Goal: Information Seeking & Learning: Learn about a topic

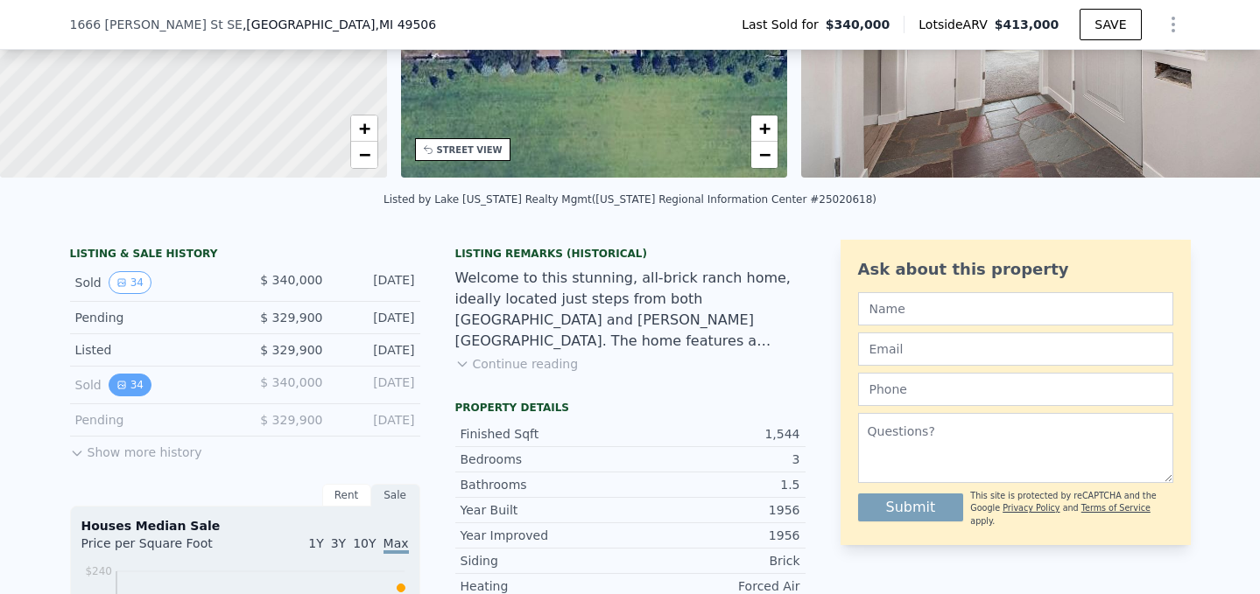
scroll to position [258, 0]
click at [136, 448] on button "Show more history" at bounding box center [136, 448] width 132 height 25
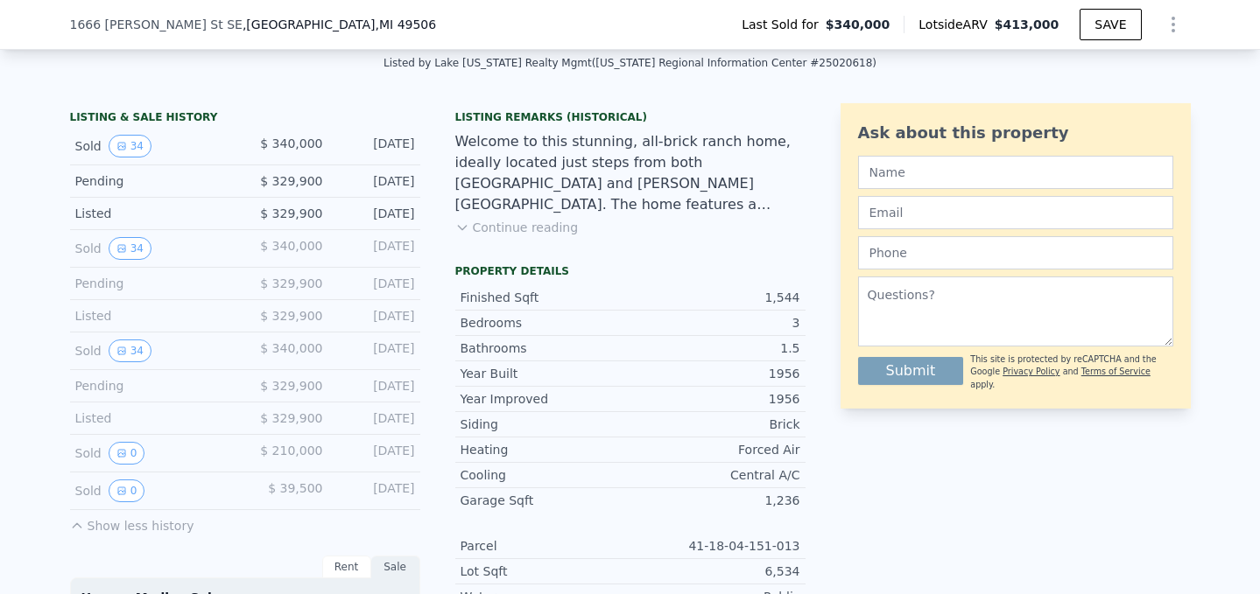
scroll to position [414, 0]
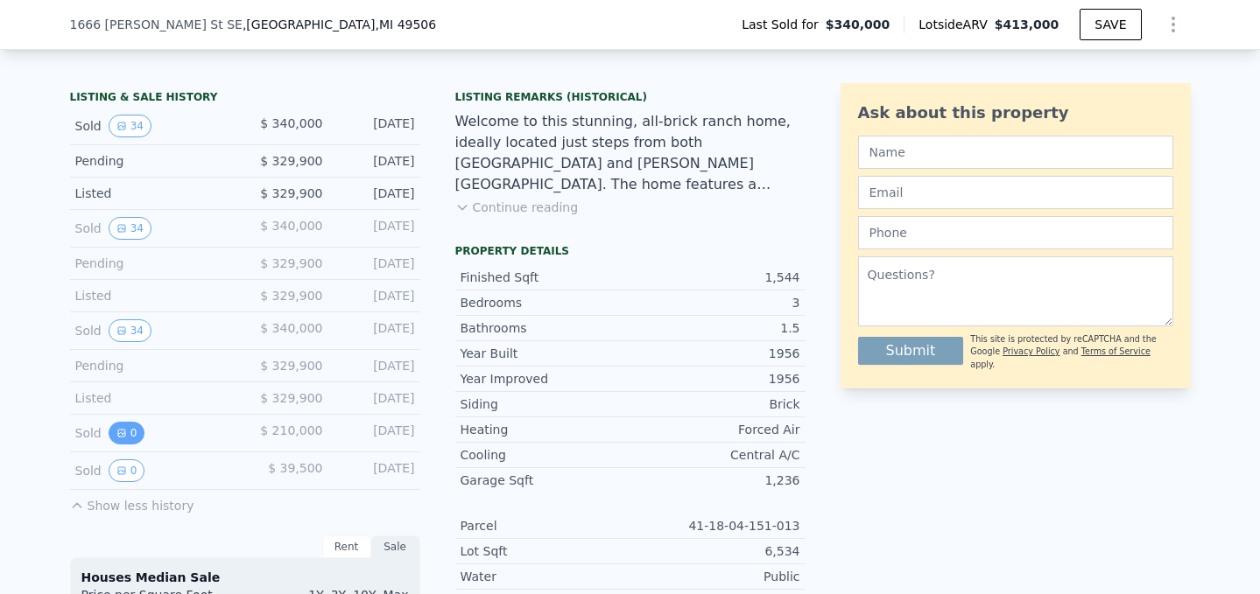
click at [125, 432] on icon "View historical data" at bounding box center [121, 433] width 11 height 11
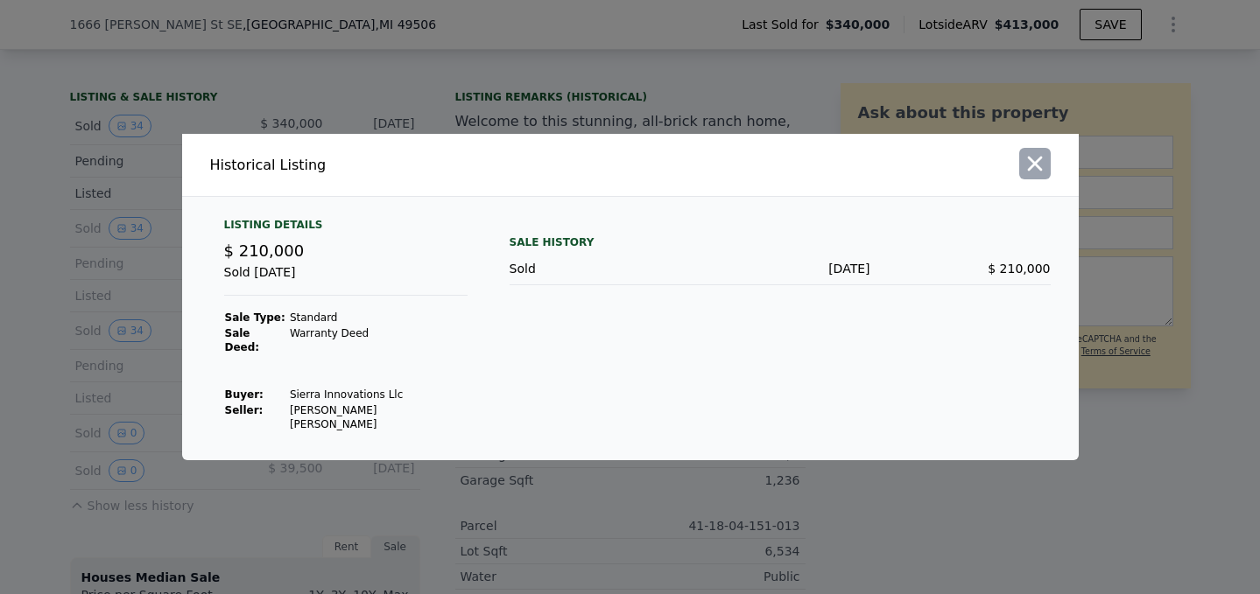
click at [1037, 172] on icon "button" at bounding box center [1034, 164] width 15 height 15
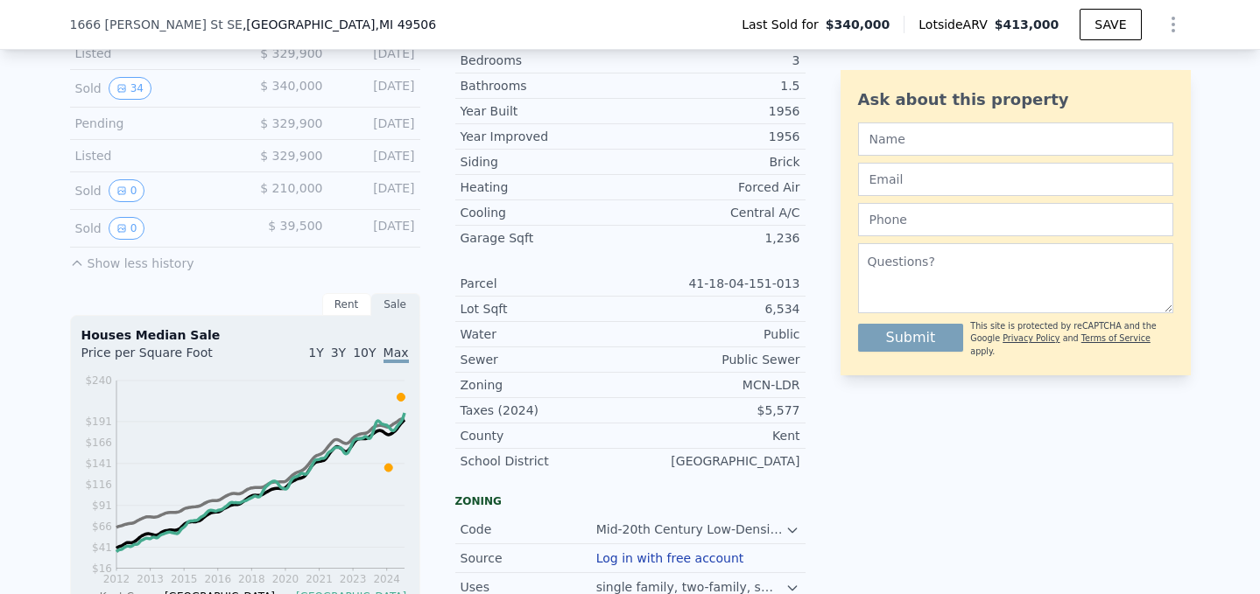
scroll to position [670, 0]
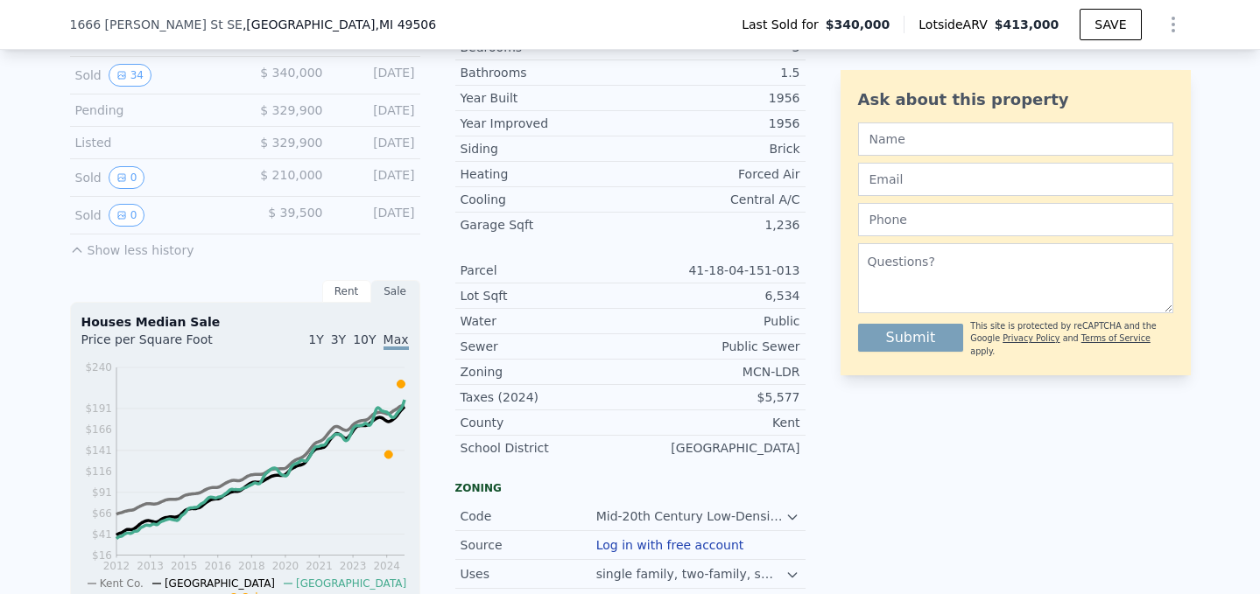
click at [193, 215] on div "Sold 0" at bounding box center [153, 215] width 156 height 23
click at [129, 172] on button "0" at bounding box center [127, 177] width 37 height 23
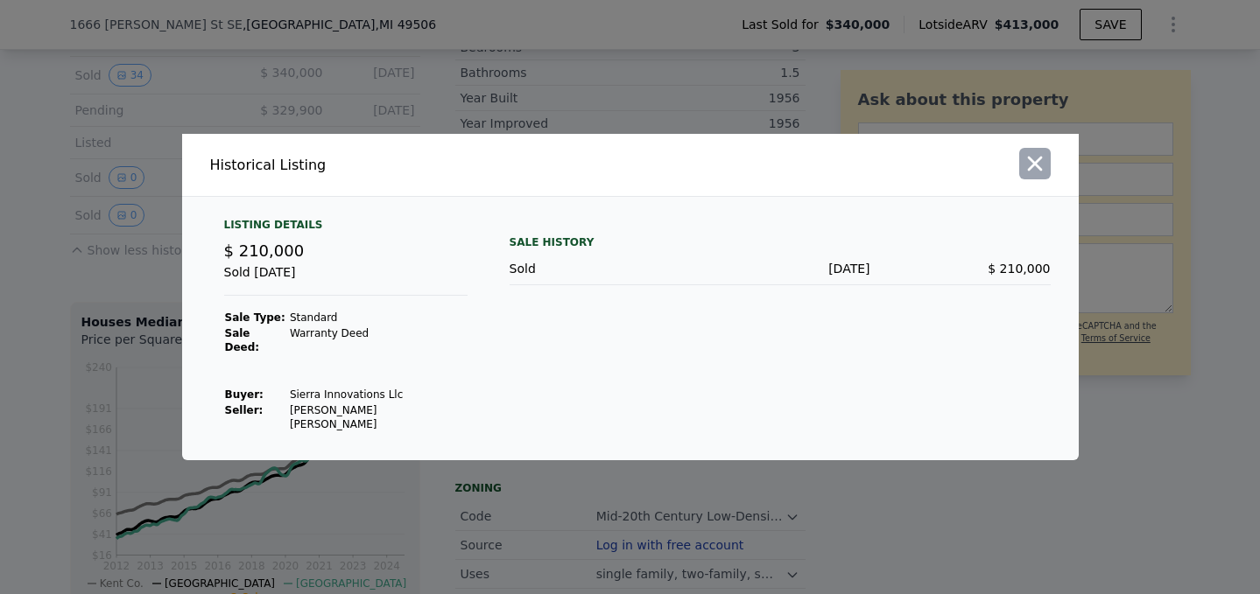
click at [1037, 172] on icon "button" at bounding box center [1034, 164] width 15 height 15
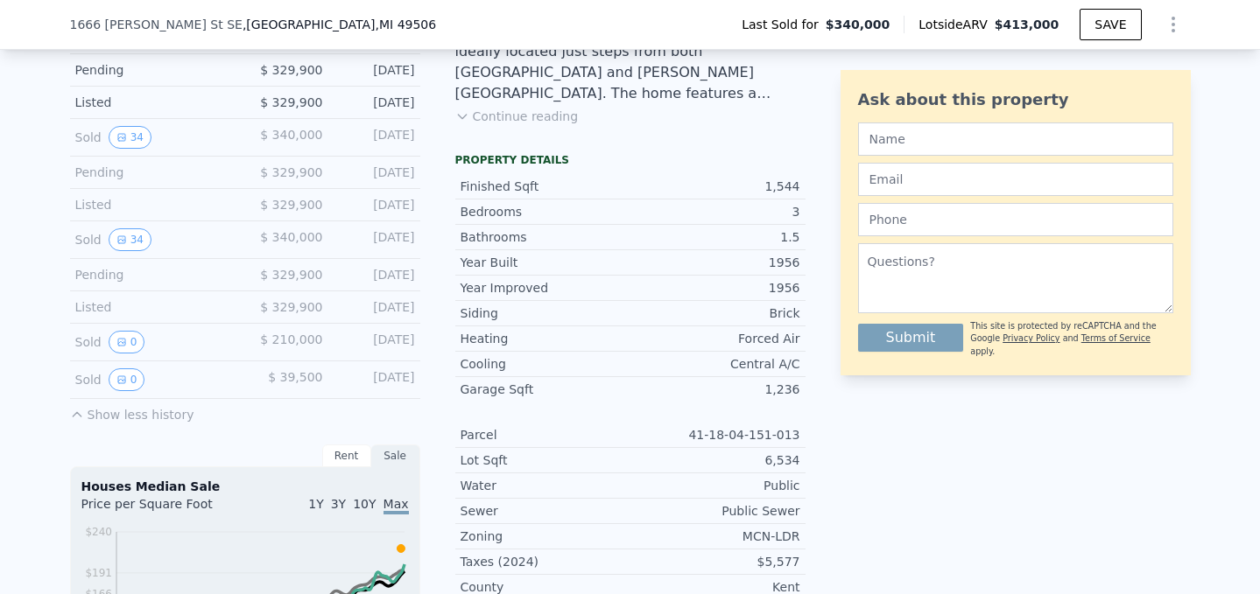
scroll to position [495, 0]
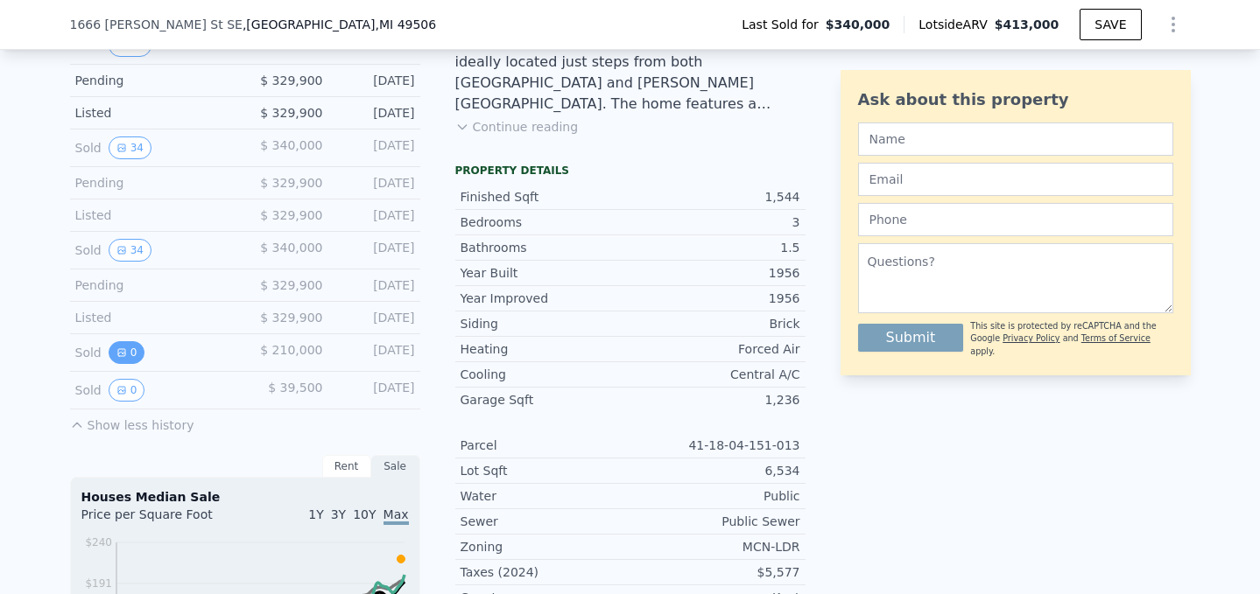
click at [130, 350] on button "0" at bounding box center [127, 352] width 37 height 23
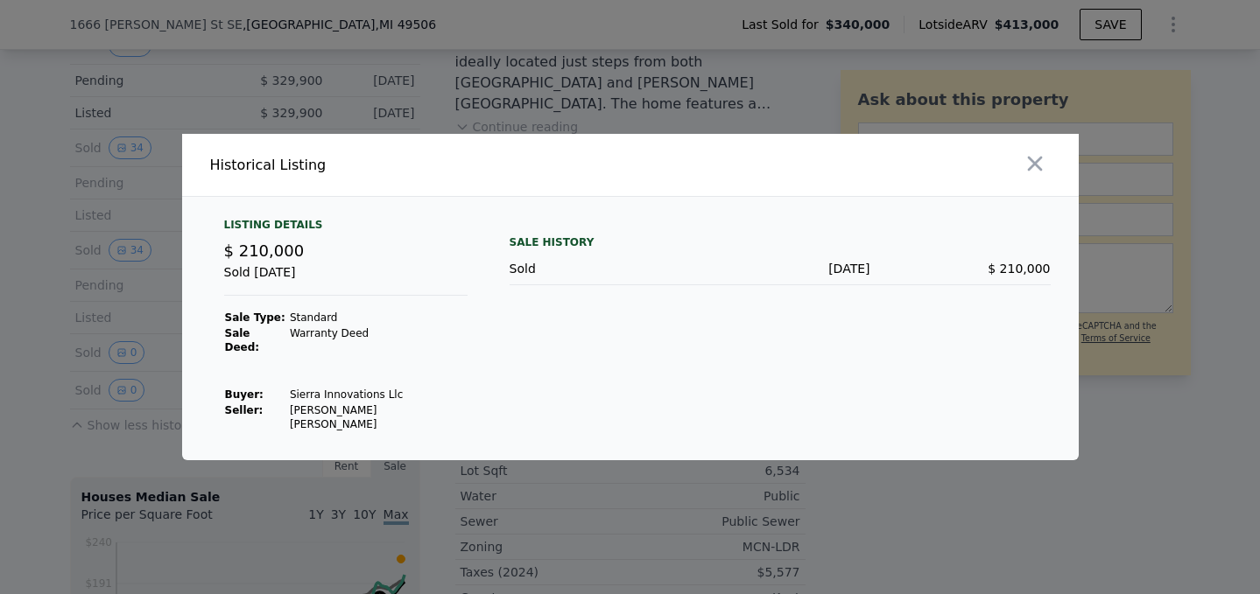
click at [211, 103] on div at bounding box center [630, 297] width 1260 height 594
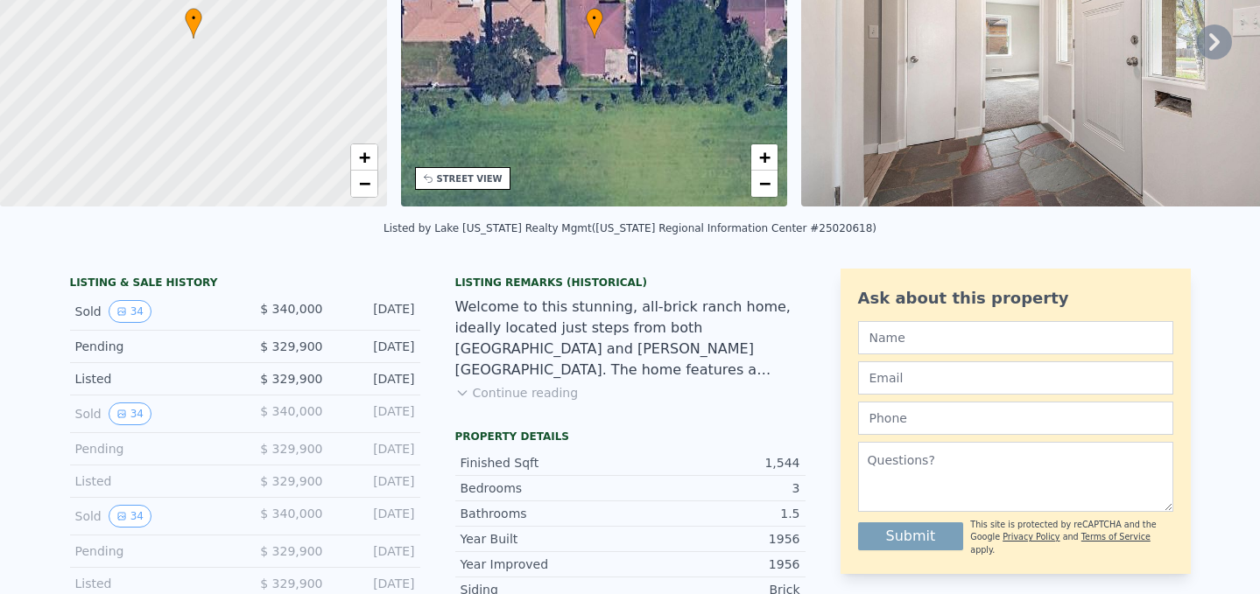
scroll to position [0, 0]
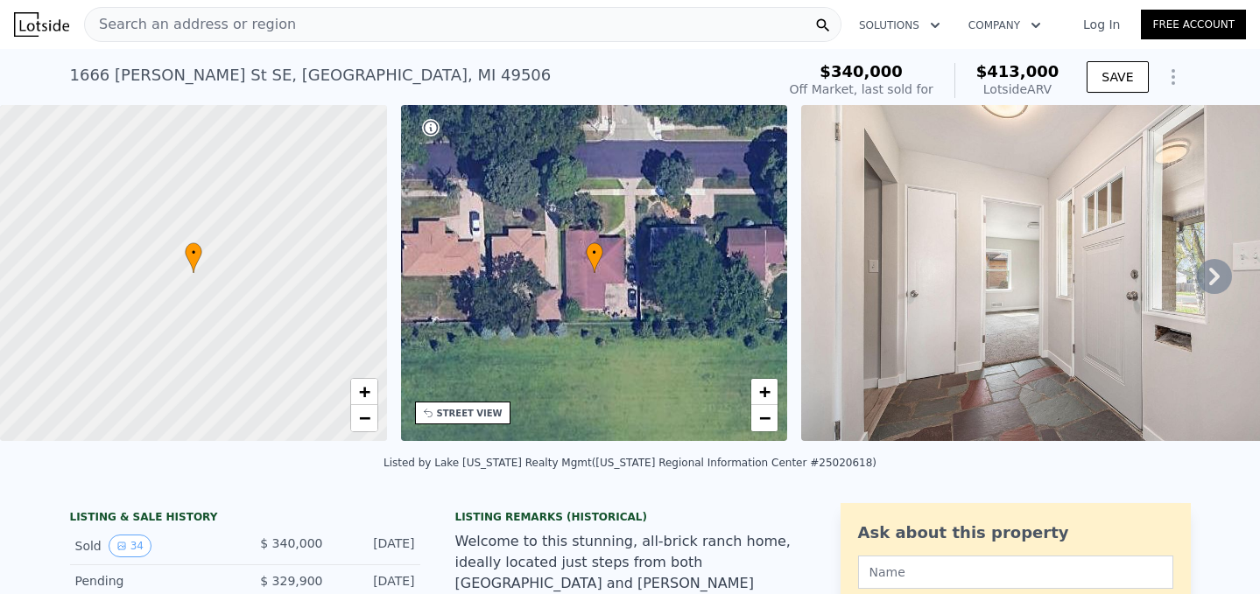
click at [1220, 277] on icon at bounding box center [1214, 276] width 35 height 35
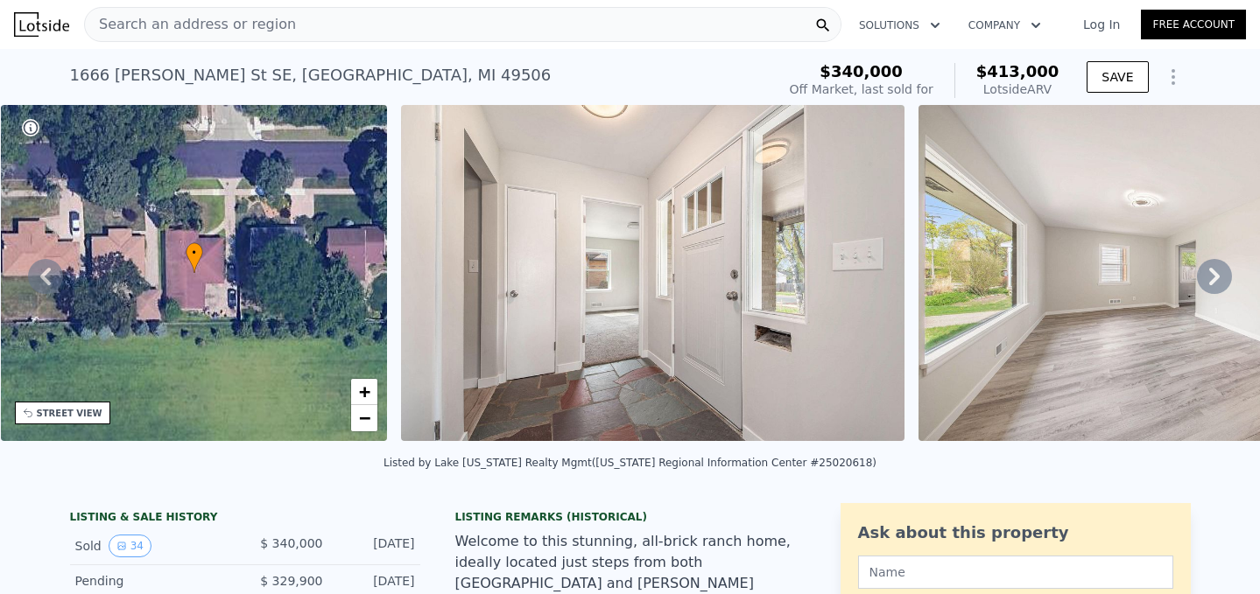
click at [1220, 277] on icon at bounding box center [1214, 276] width 35 height 35
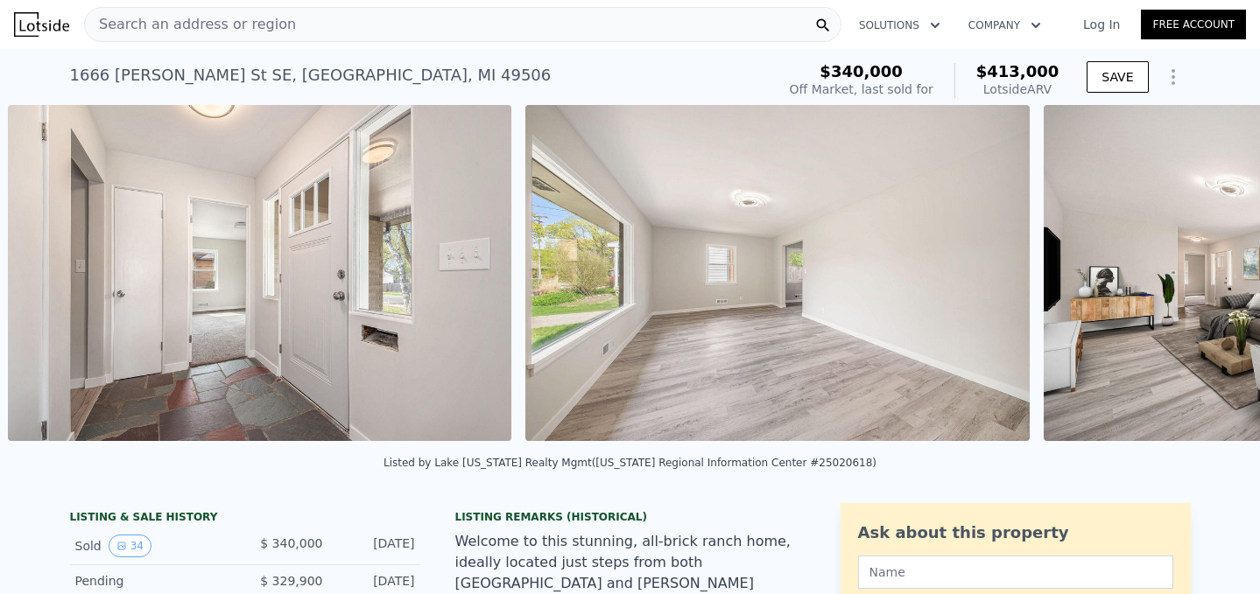
scroll to position [0, 801]
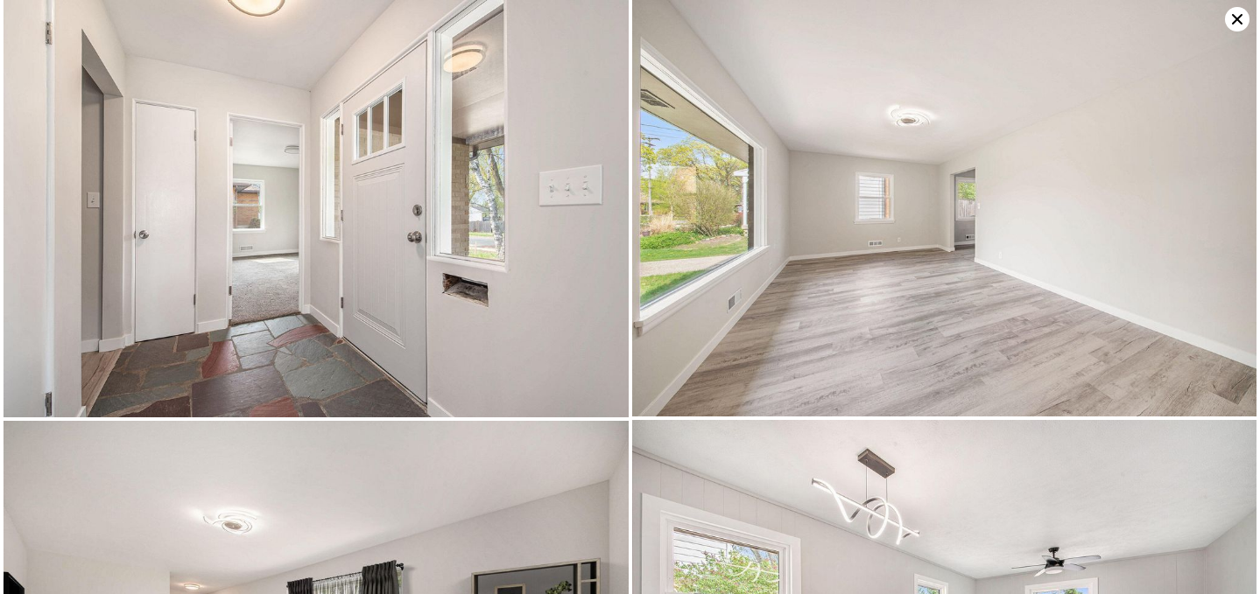
click at [1234, 20] on icon at bounding box center [1237, 19] width 11 height 11
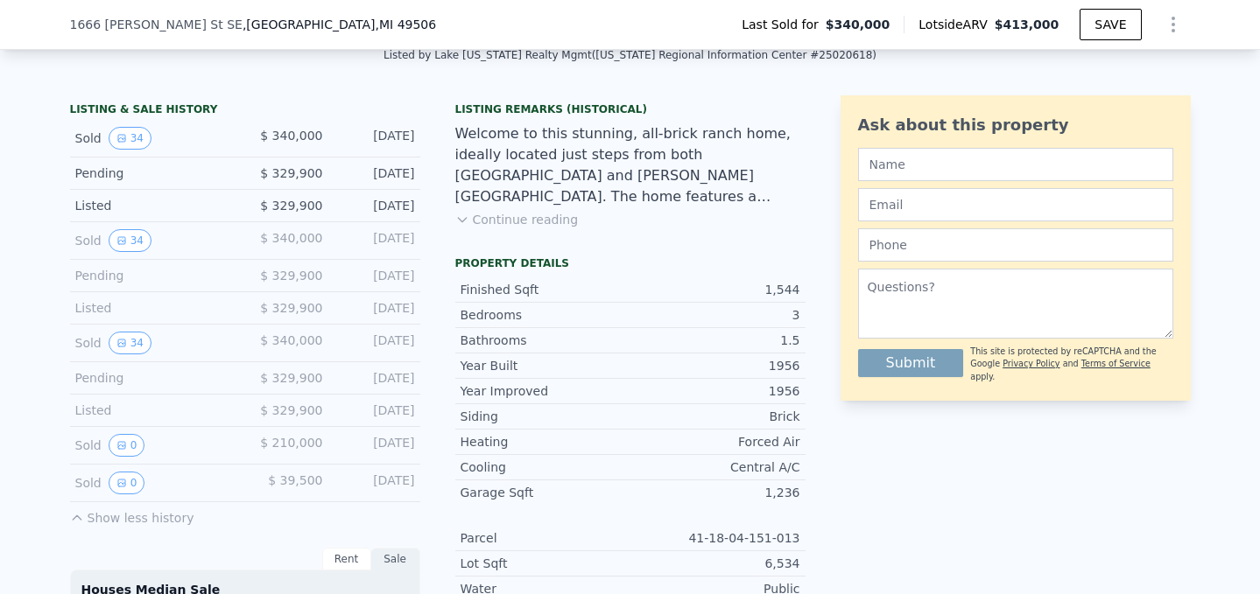
scroll to position [404, 0]
click at [125, 441] on icon "View historical data" at bounding box center [121, 444] width 11 height 11
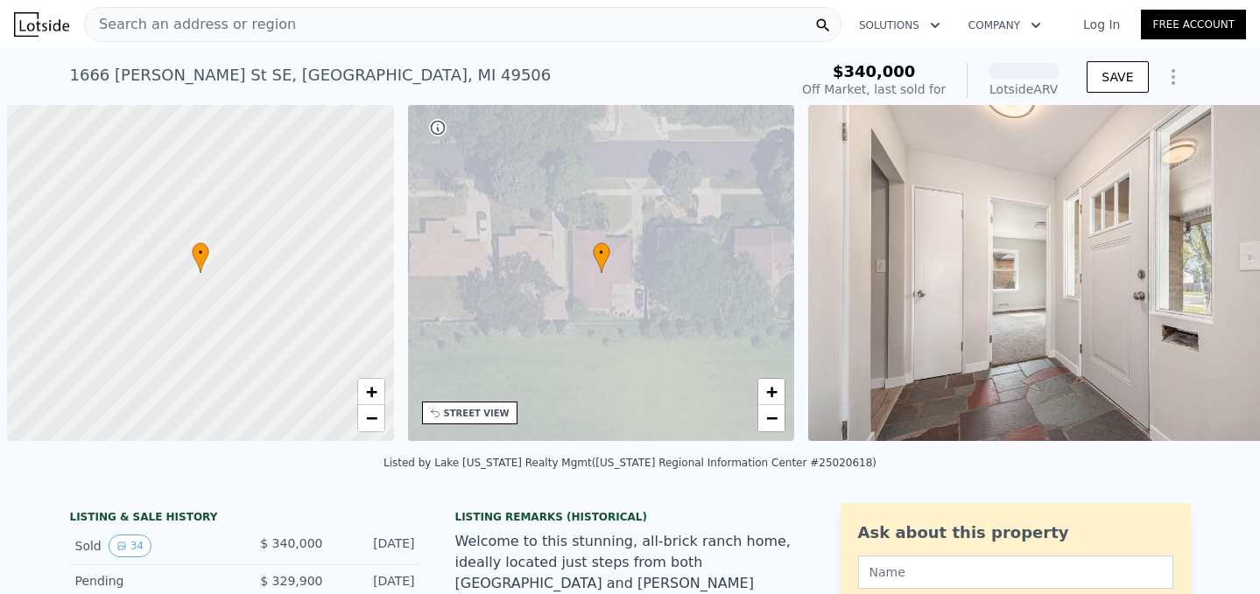
scroll to position [0, 7]
